Goal: Transaction & Acquisition: Subscribe to service/newsletter

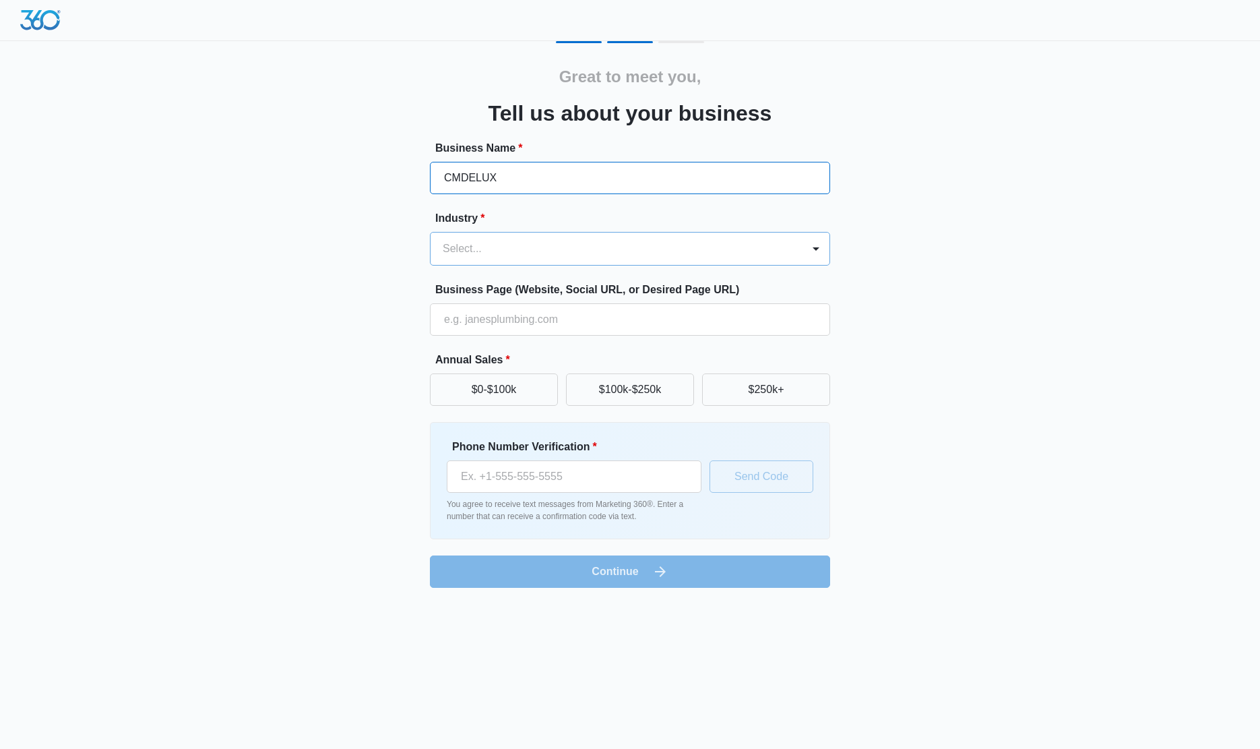
type input "CMDELUX"
click at [592, 263] on div "Select..." at bounding box center [617, 248] width 372 height 32
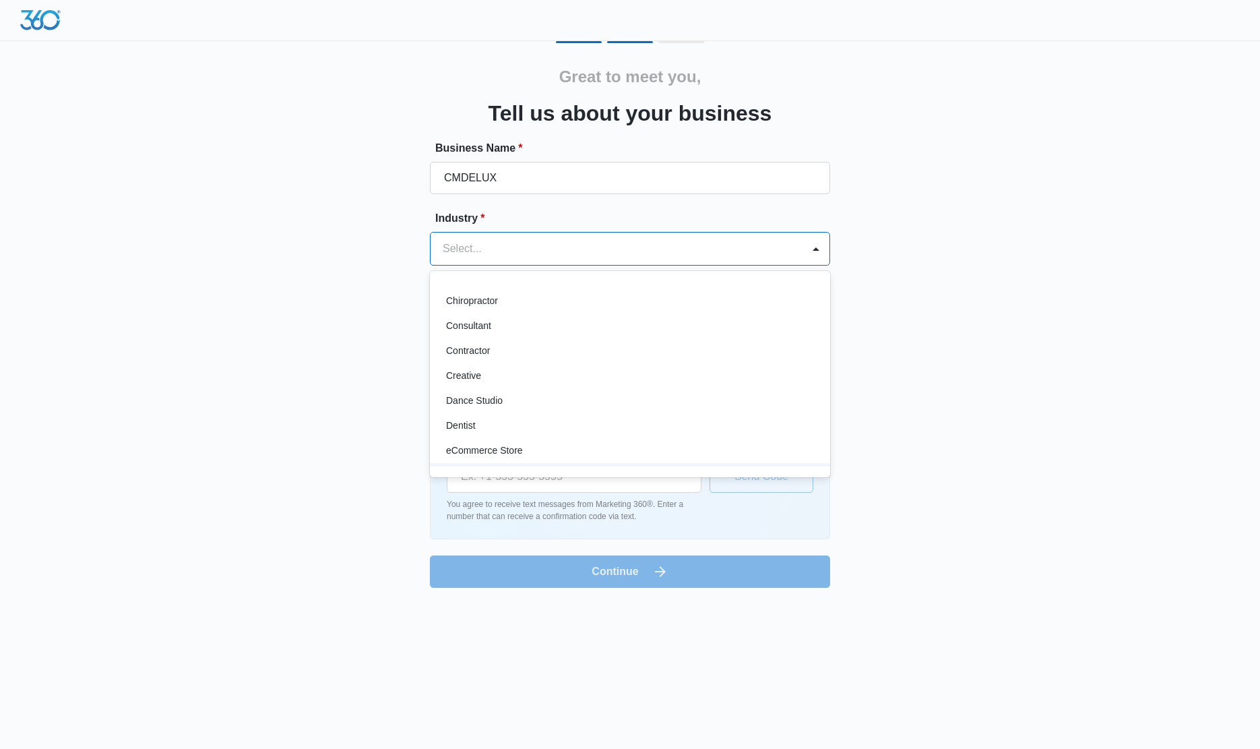
scroll to position [154, 0]
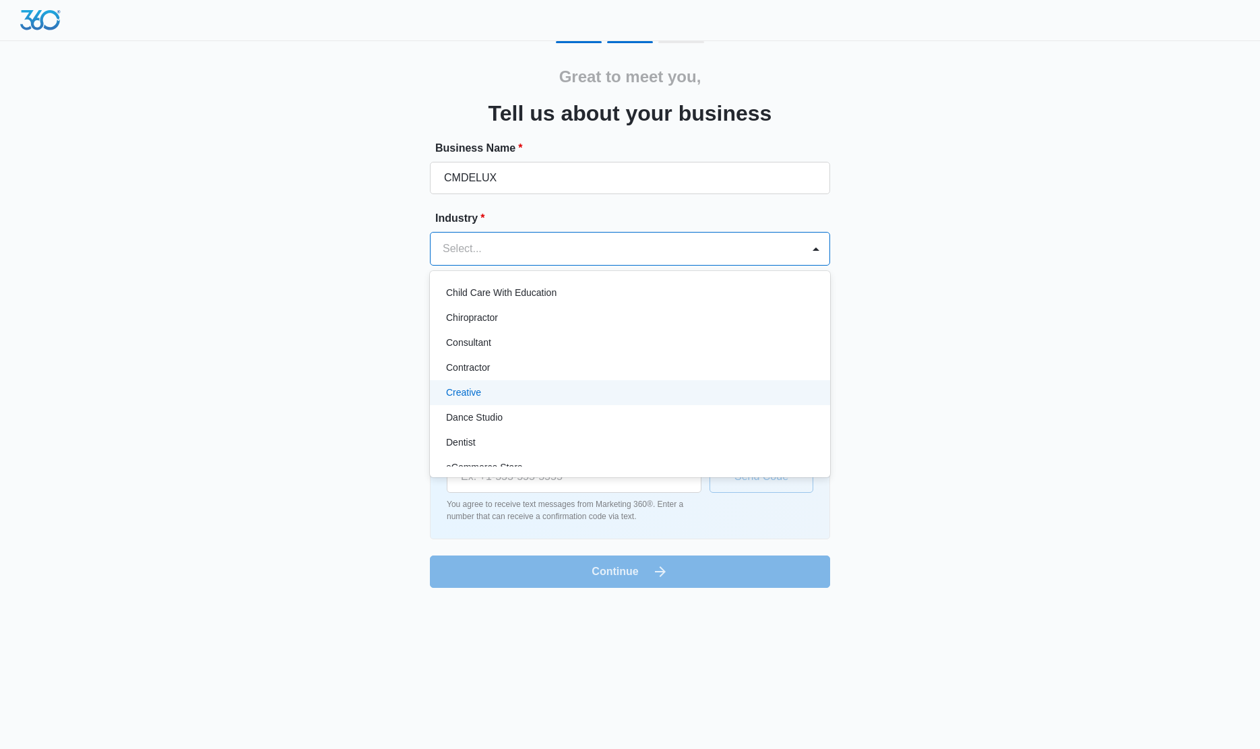
click at [504, 390] on div "Creative" at bounding box center [628, 392] width 365 height 14
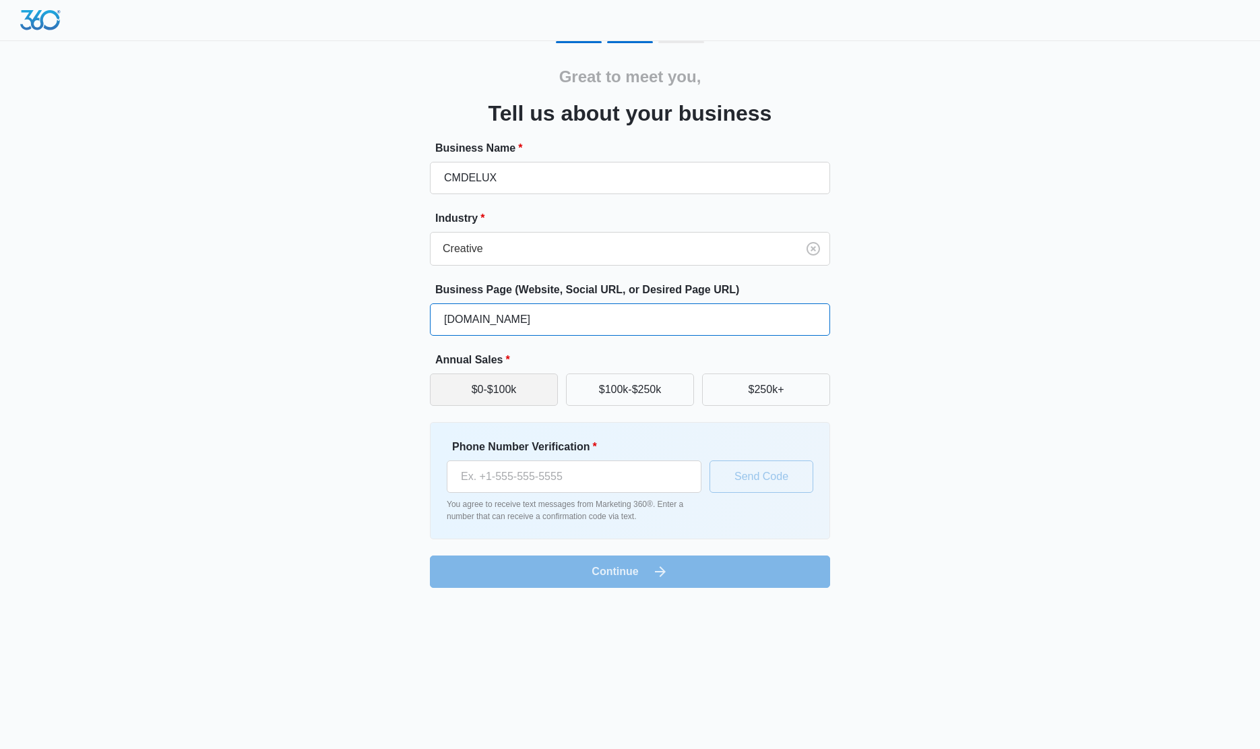
type input "[DOMAIN_NAME]"
click at [507, 394] on button "$0-$100k" at bounding box center [494, 389] width 128 height 32
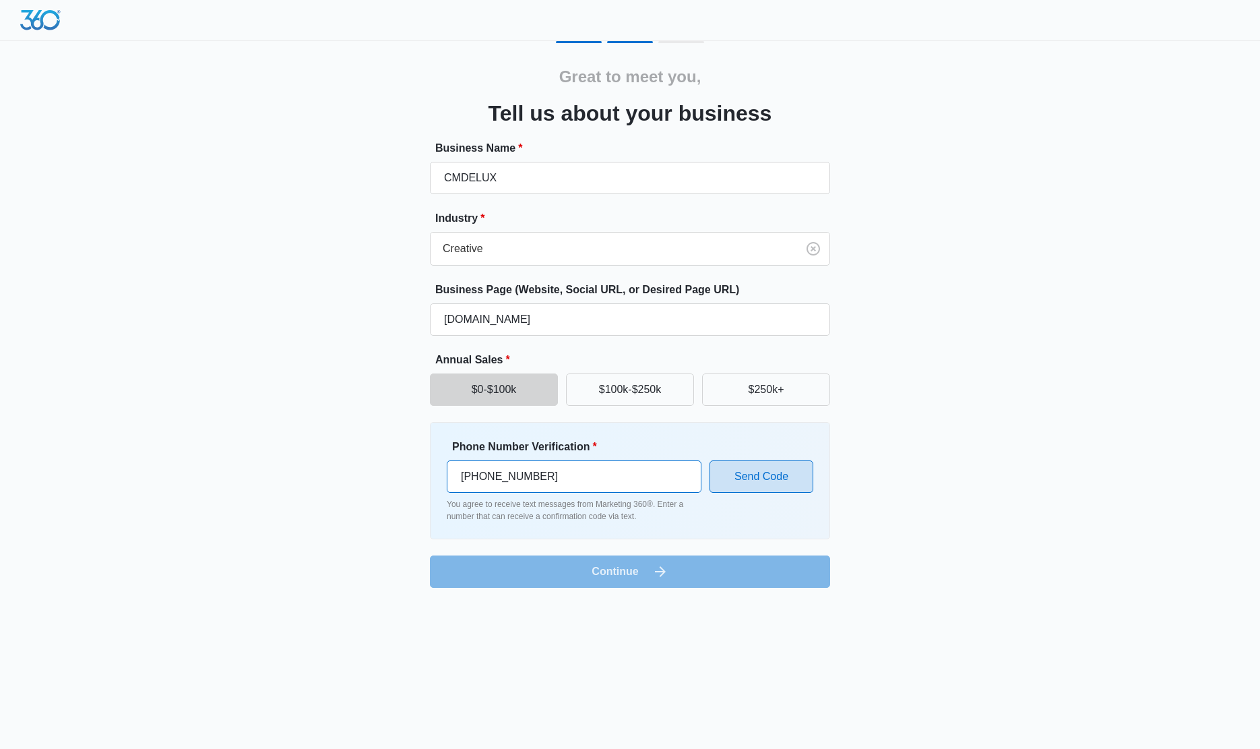
type input "[PHONE_NUMBER]"
click at [737, 478] on button "Send Code" at bounding box center [762, 476] width 104 height 32
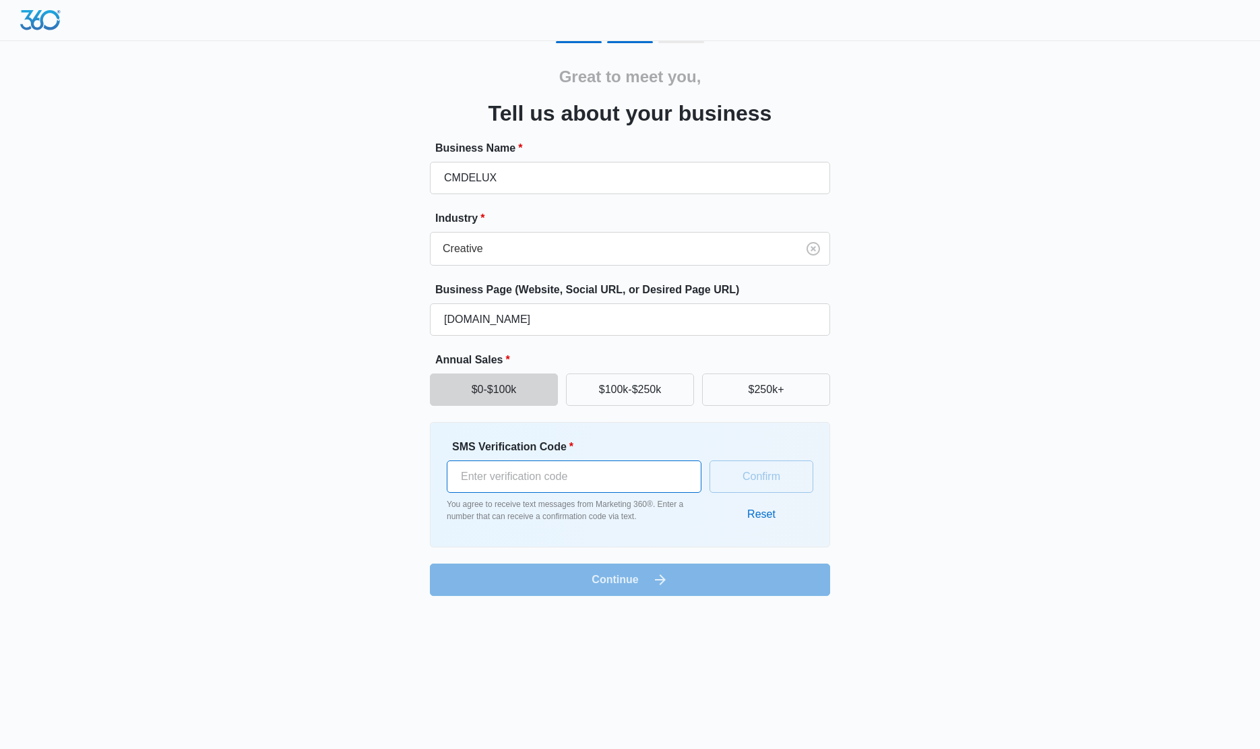
click at [589, 480] on input "SMS Verification Code *" at bounding box center [574, 476] width 255 height 32
type input "582803"
click at [777, 476] on button "Confirm" at bounding box center [762, 476] width 104 height 32
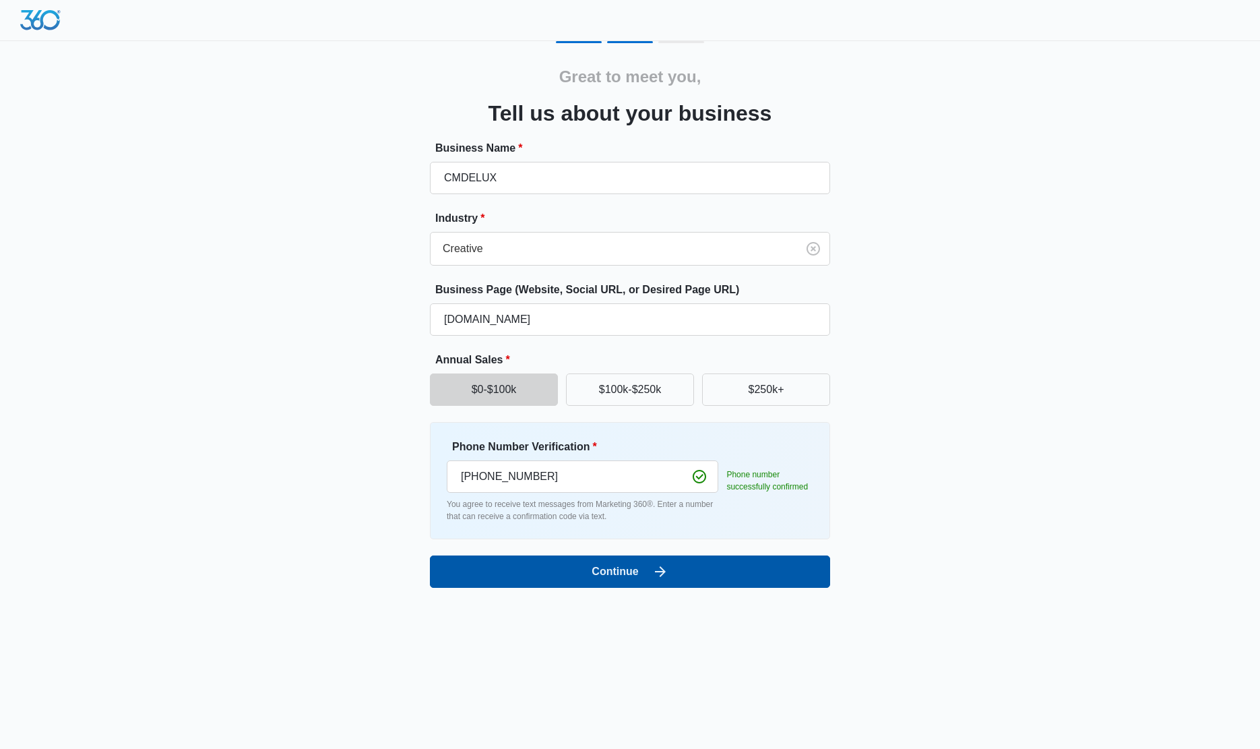
click at [672, 568] on button "Continue" at bounding box center [630, 571] width 400 height 32
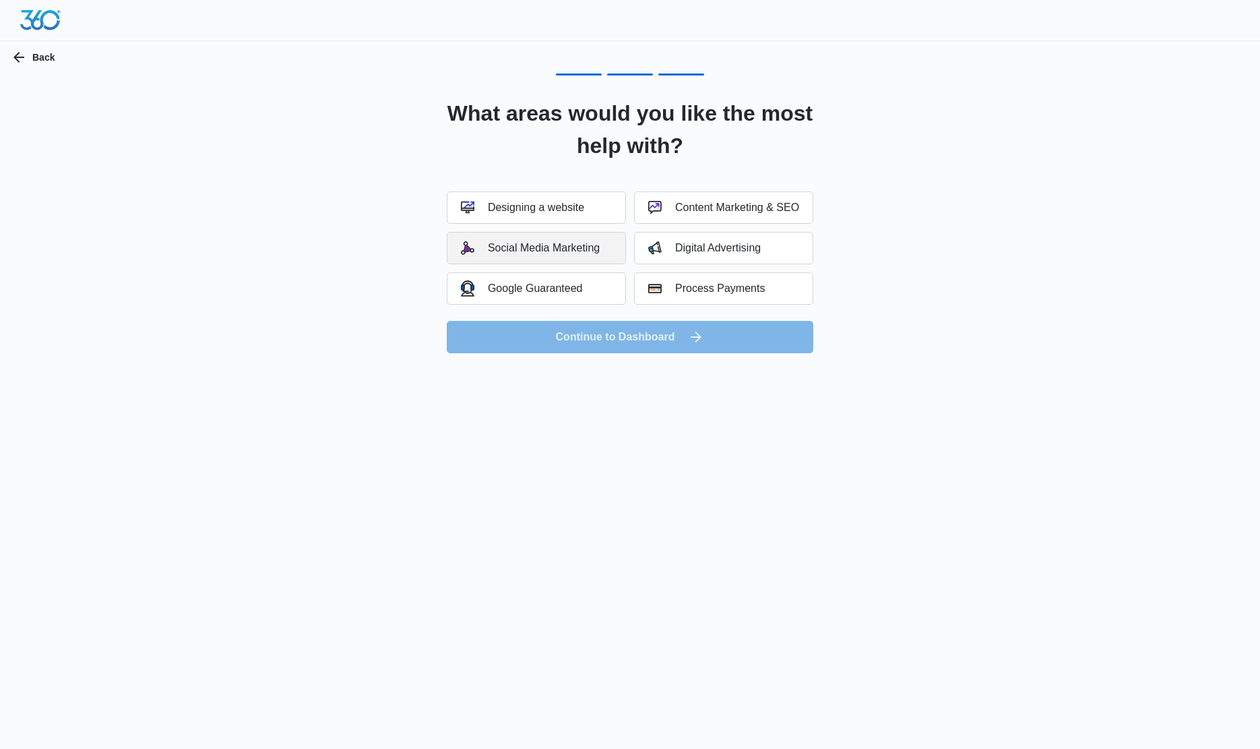
click at [582, 255] on button "Social Media Marketing" at bounding box center [536, 248] width 179 height 32
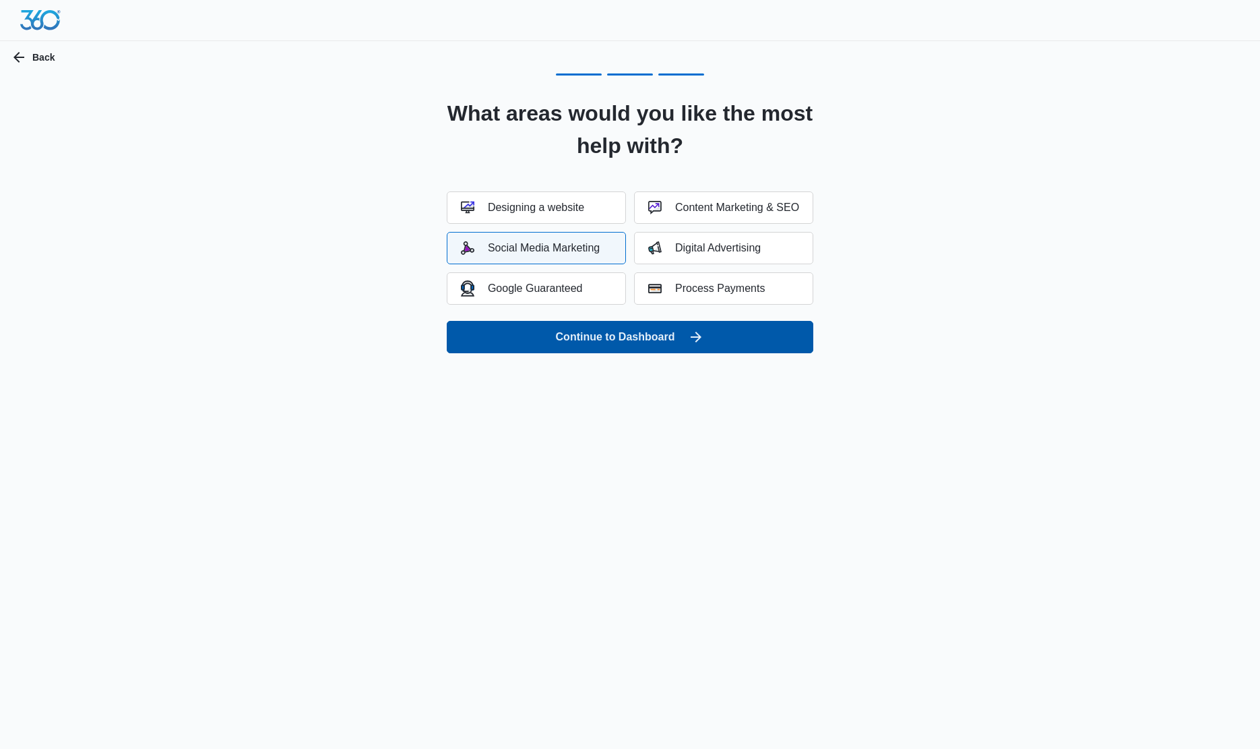
click at [610, 340] on button "Continue to Dashboard" at bounding box center [630, 337] width 367 height 32
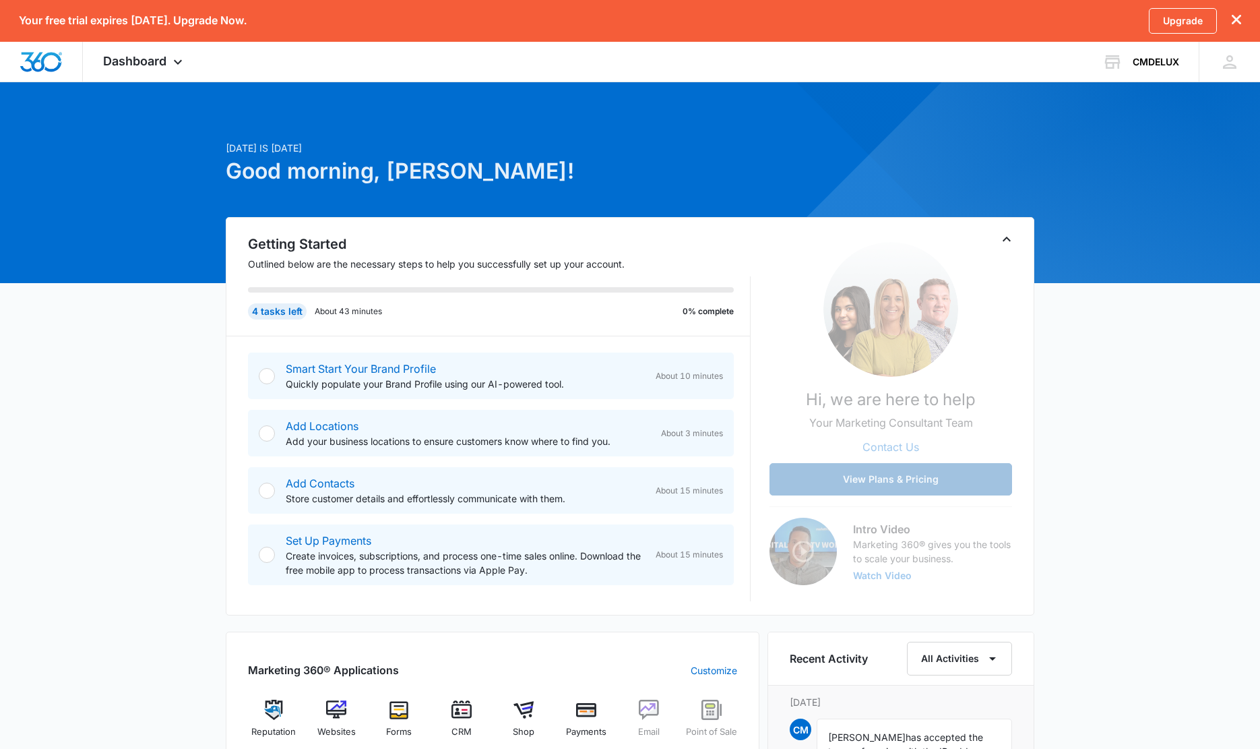
click at [863, 482] on button "View Plans & Pricing" at bounding box center [891, 479] width 243 height 32
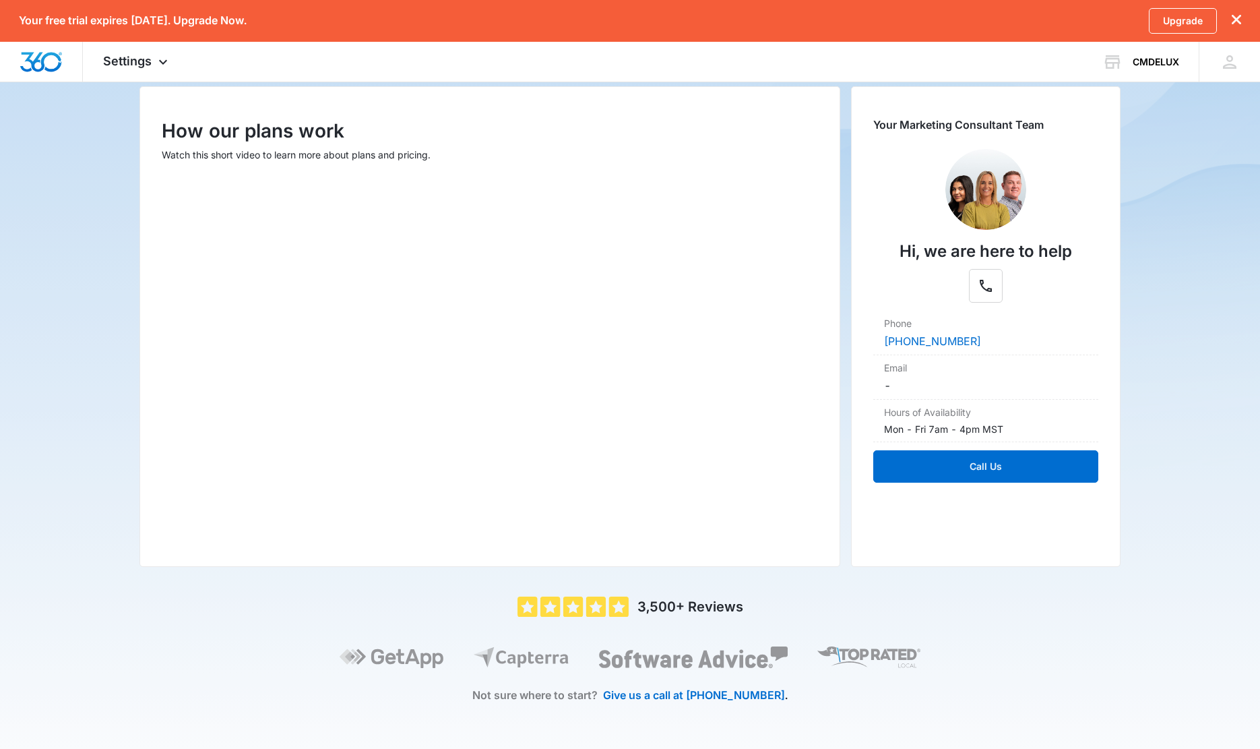
scroll to position [164, 0]
